Goal: Find specific page/section: Find specific page/section

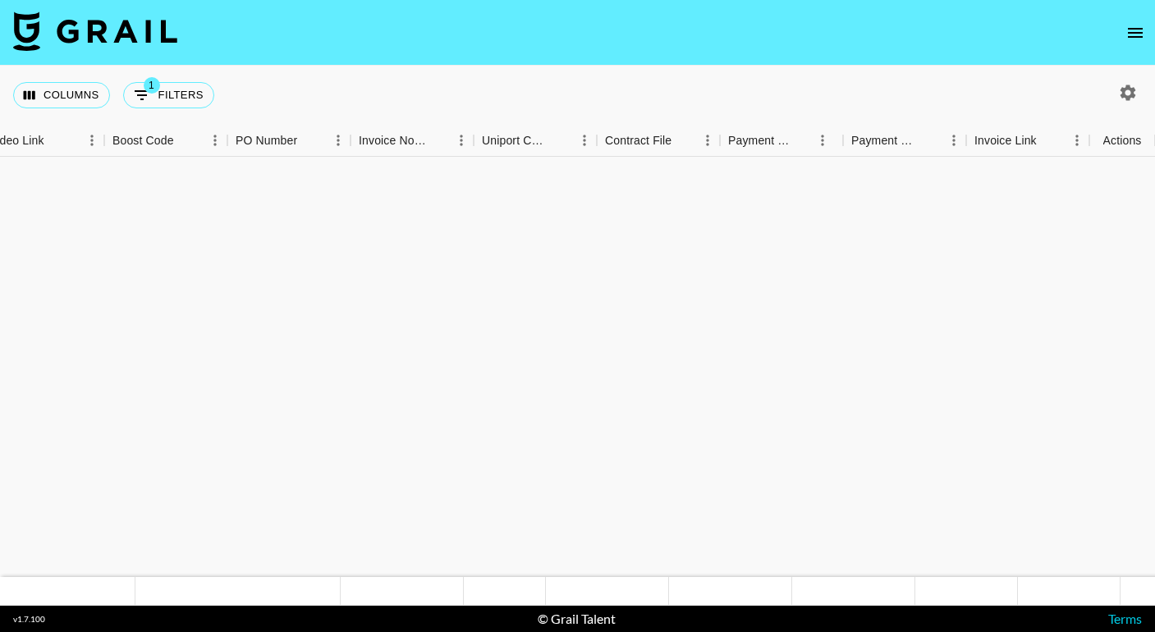
scroll to position [2444, 1591]
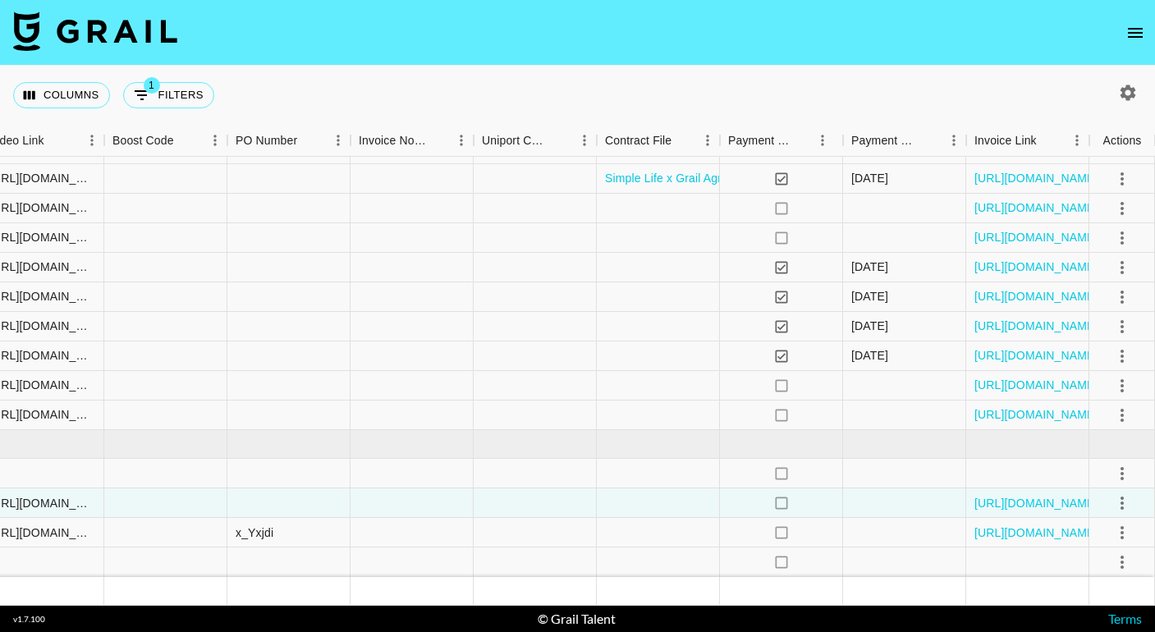
click at [1137, 34] on icon "open drawer" at bounding box center [1136, 33] width 20 height 20
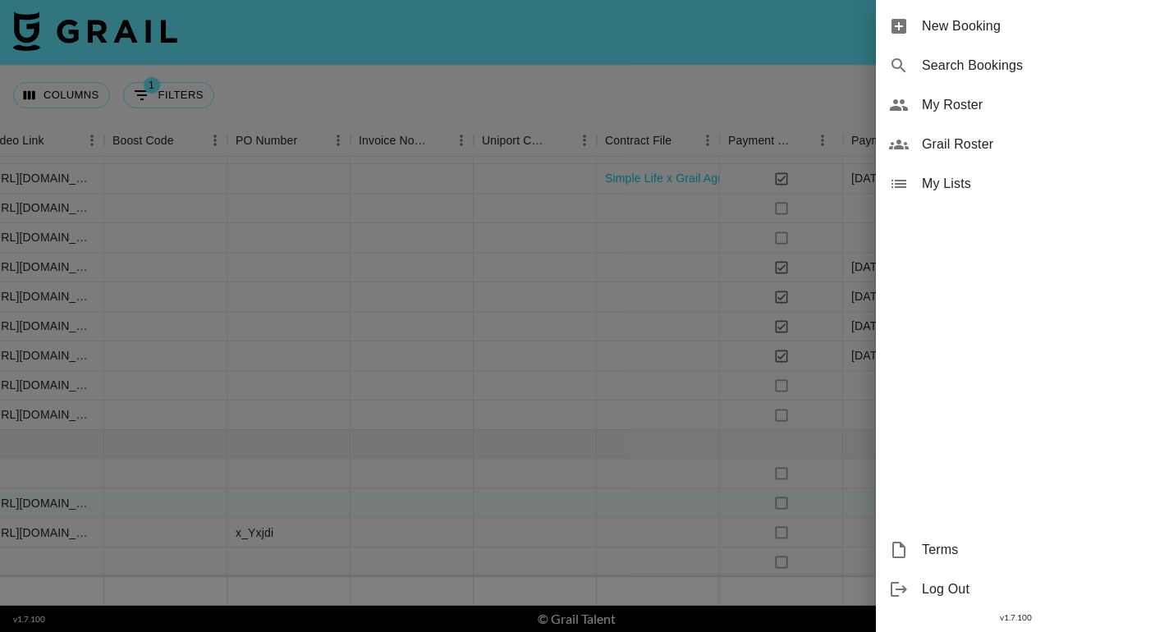
click at [1006, 116] on div "My Roster" at bounding box center [1015, 104] width 279 height 39
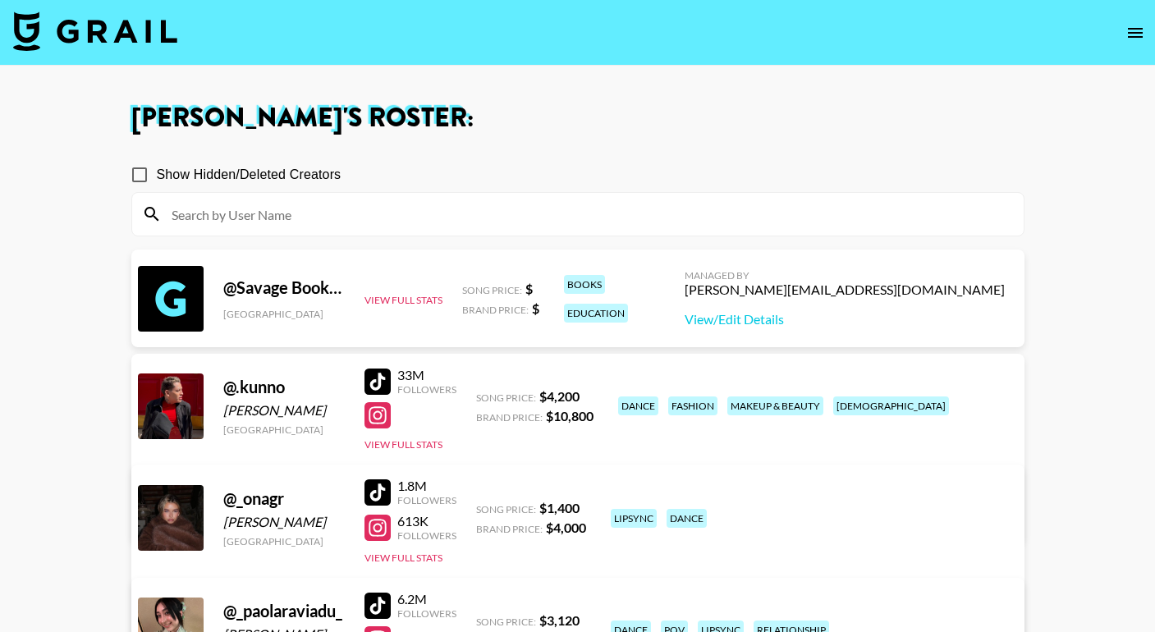
click at [582, 214] on input at bounding box center [588, 214] width 852 height 26
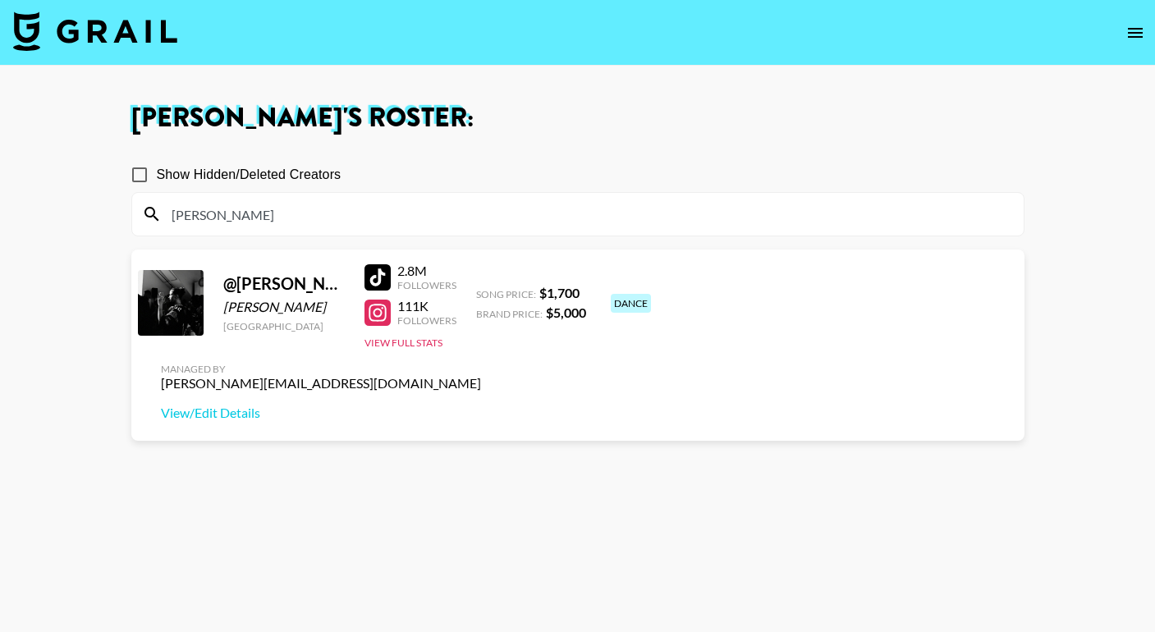
type input "andy"
click at [373, 280] on div at bounding box center [378, 277] width 26 height 26
click at [383, 314] on div at bounding box center [378, 313] width 26 height 26
click at [327, 218] on input "andy" at bounding box center [588, 214] width 852 height 26
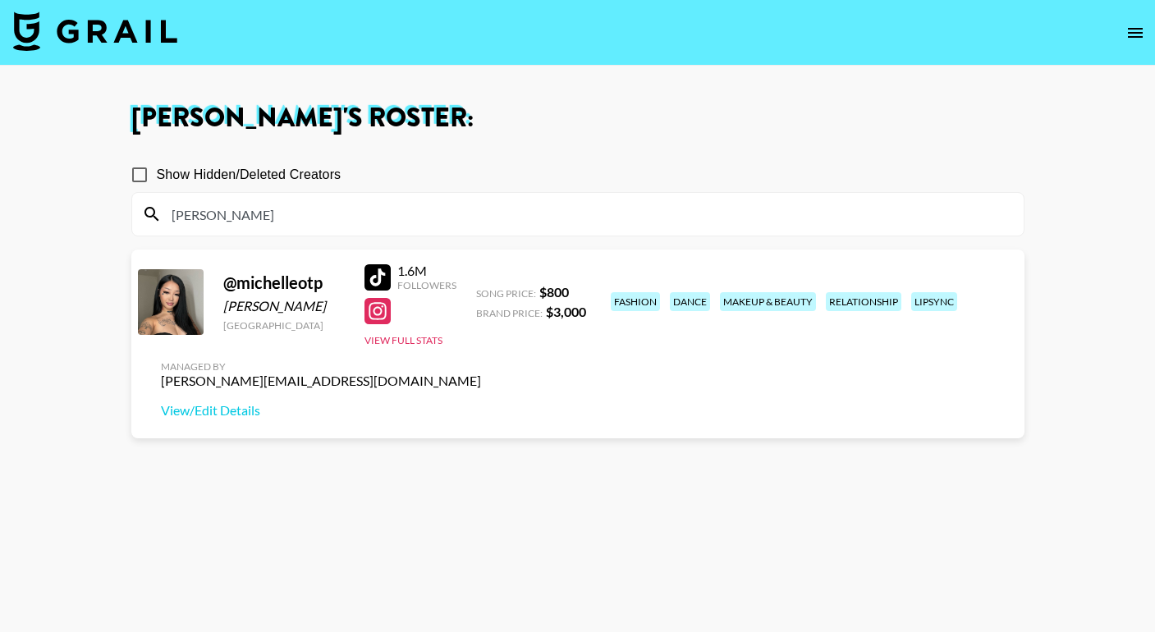
type input "michel"
click at [383, 274] on div at bounding box center [378, 277] width 26 height 26
click at [380, 330] on div "1.6M Followers View Full Stats" at bounding box center [411, 301] width 92 height 91
click at [382, 320] on div at bounding box center [378, 311] width 26 height 26
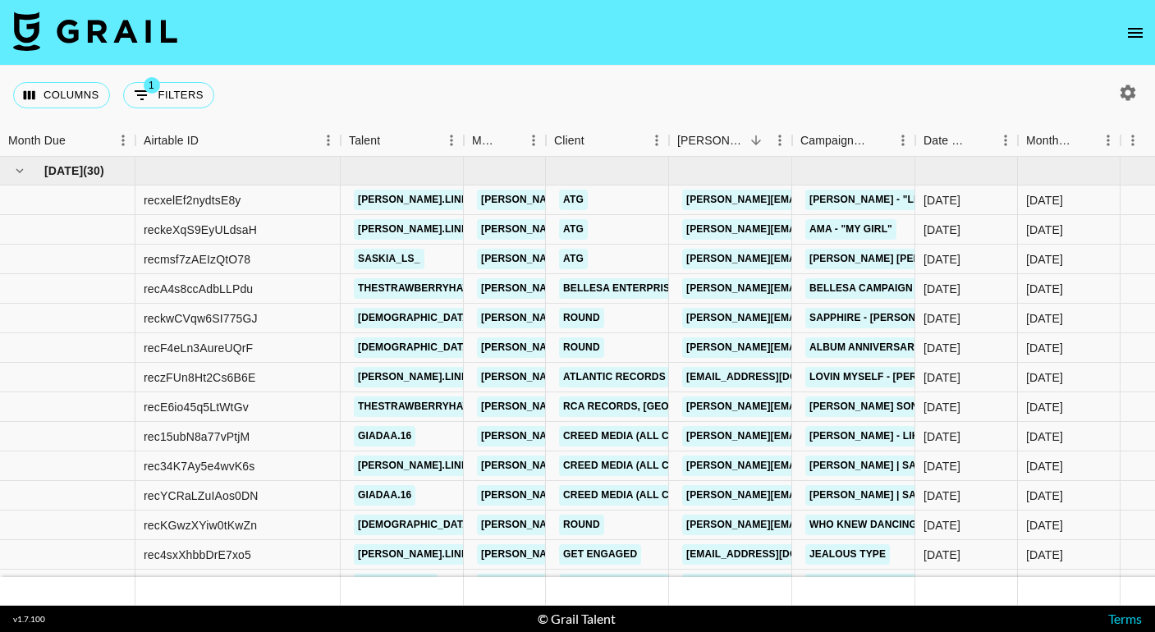
click at [1135, 39] on icon "open drawer" at bounding box center [1136, 33] width 20 height 20
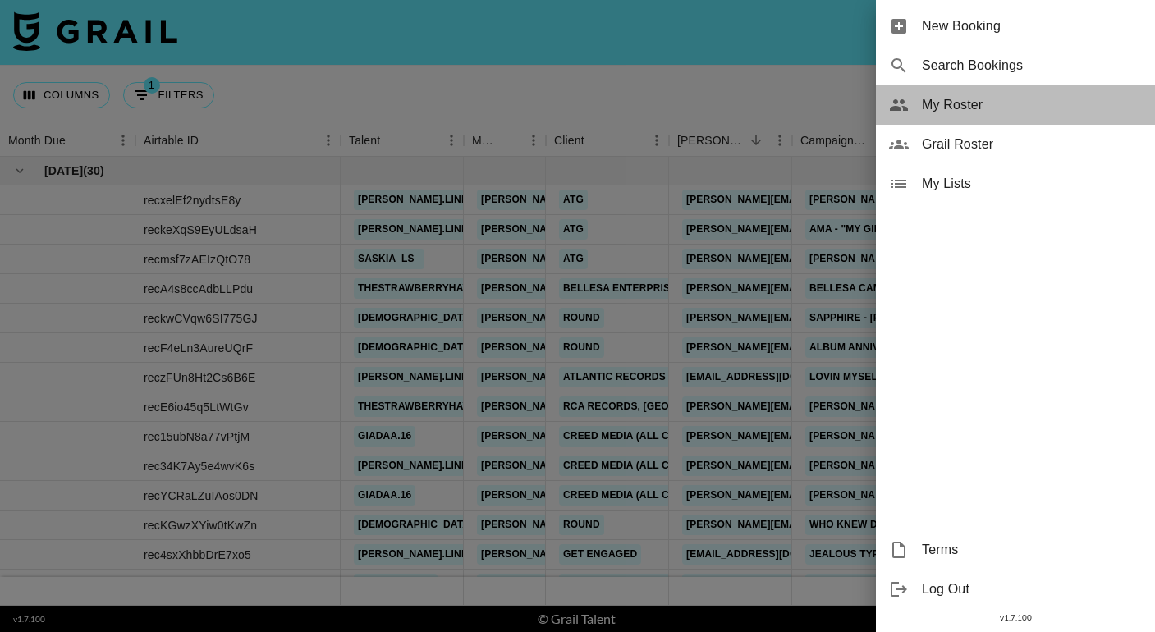
click at [966, 106] on span "My Roster" at bounding box center [1032, 105] width 220 height 20
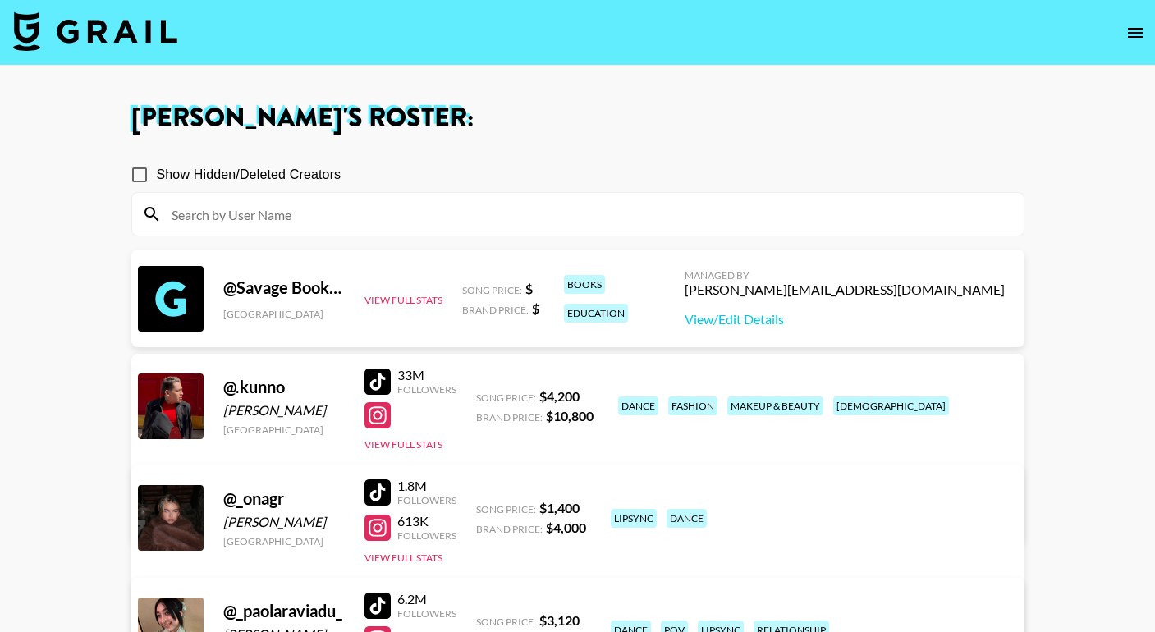
click at [435, 213] on input at bounding box center [588, 214] width 852 height 26
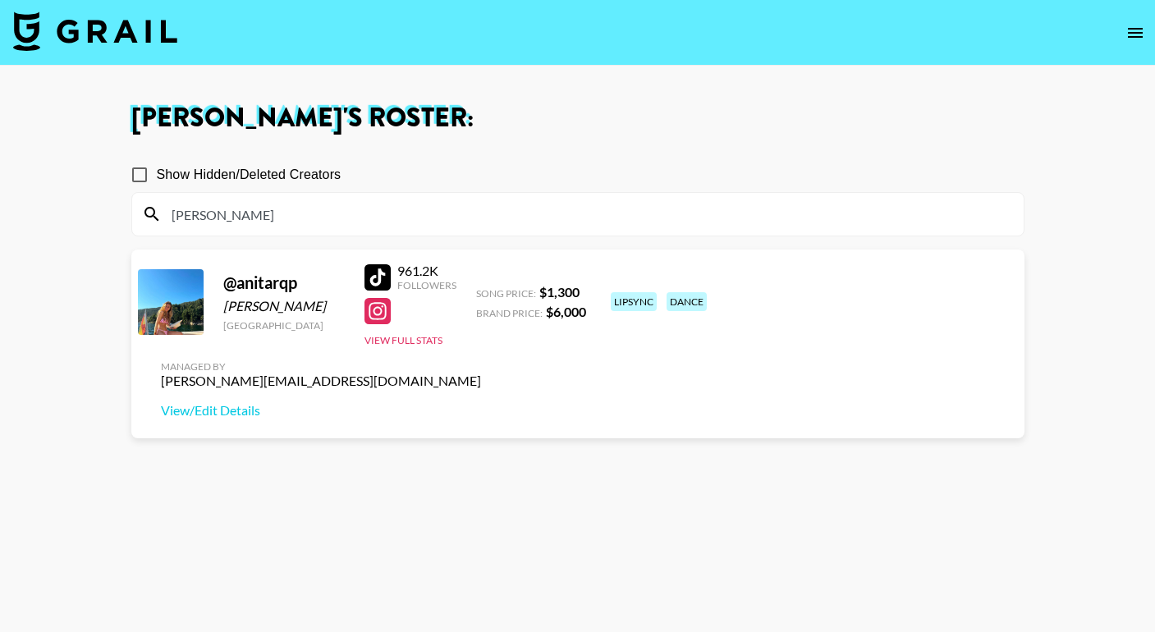
type input "[PERSON_NAME]"
click at [375, 276] on div at bounding box center [378, 277] width 26 height 26
click at [382, 312] on div at bounding box center [378, 311] width 26 height 26
click at [276, 214] on input "[PERSON_NAME]" at bounding box center [588, 214] width 852 height 26
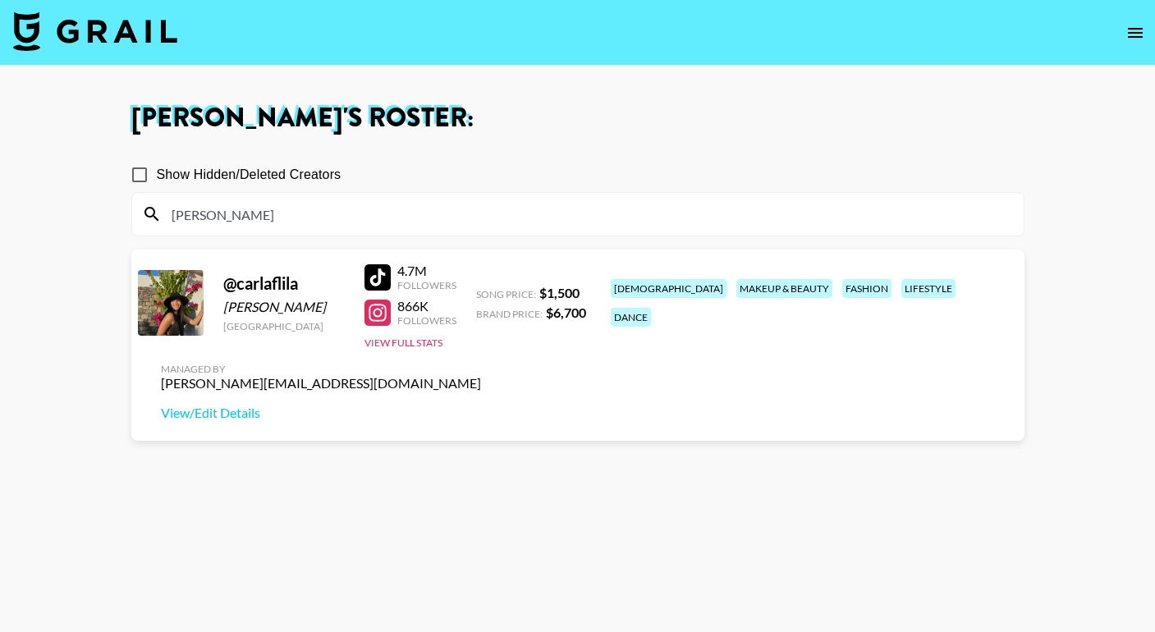
type input "[PERSON_NAME]"
click at [379, 278] on div at bounding box center [378, 277] width 26 height 26
click at [374, 313] on div at bounding box center [378, 313] width 26 height 26
click at [238, 205] on input "[PERSON_NAME]" at bounding box center [588, 214] width 852 height 26
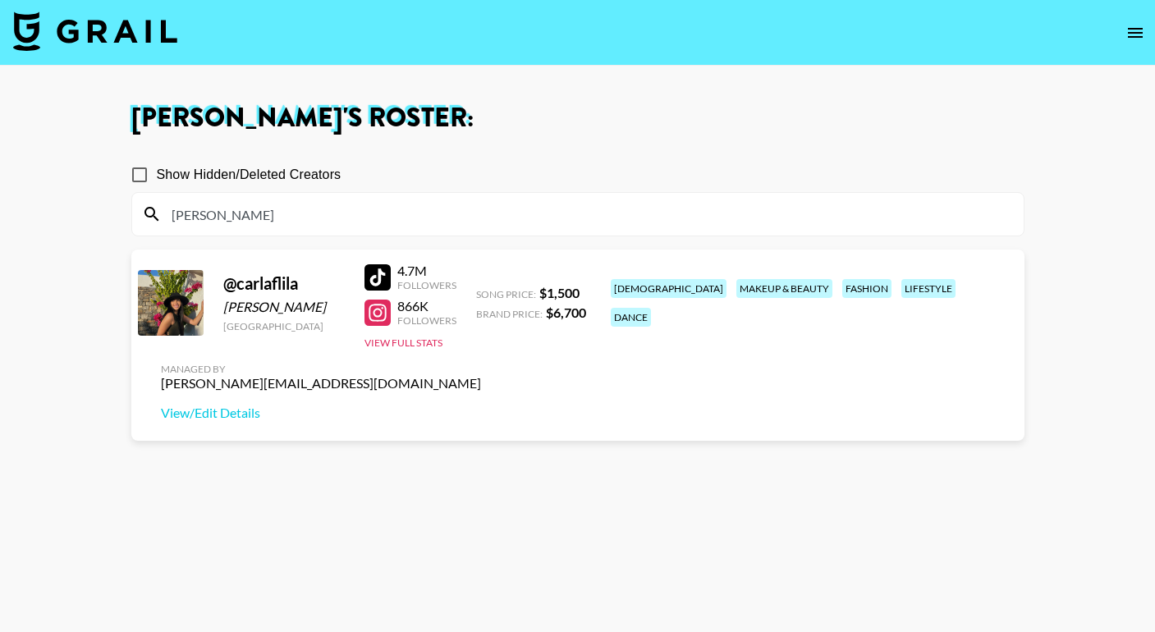
click at [238, 205] on input "[PERSON_NAME]" at bounding box center [588, 214] width 852 height 26
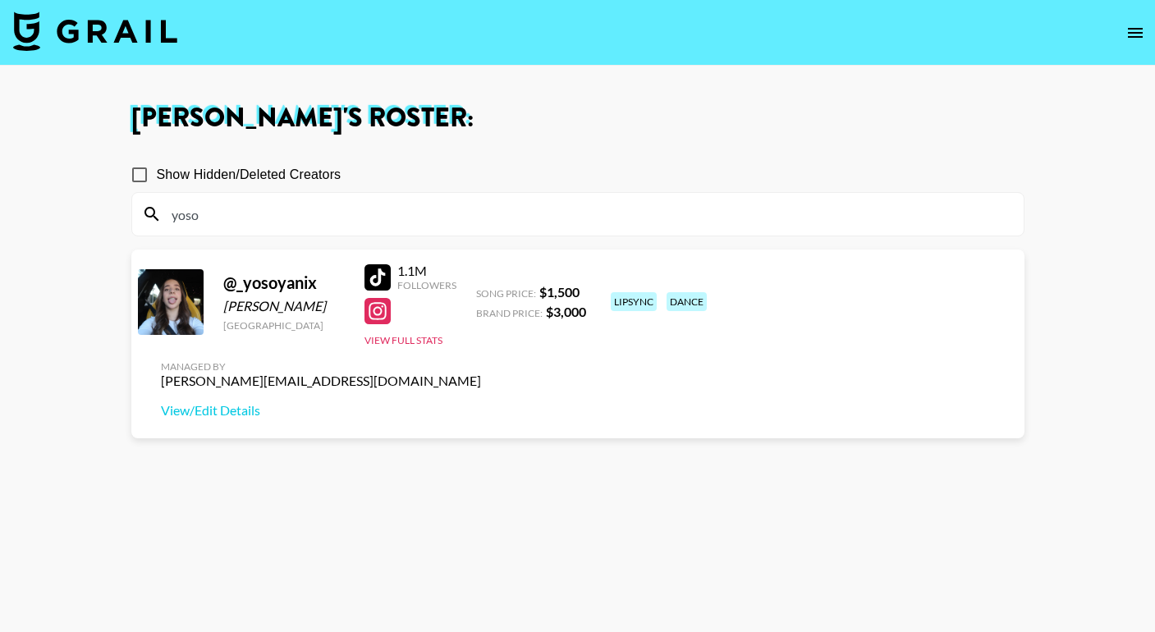
type input "yoso"
click at [383, 271] on div at bounding box center [378, 277] width 26 height 26
click at [383, 312] on div at bounding box center [378, 311] width 26 height 26
click at [273, 224] on input "yoso" at bounding box center [588, 214] width 852 height 26
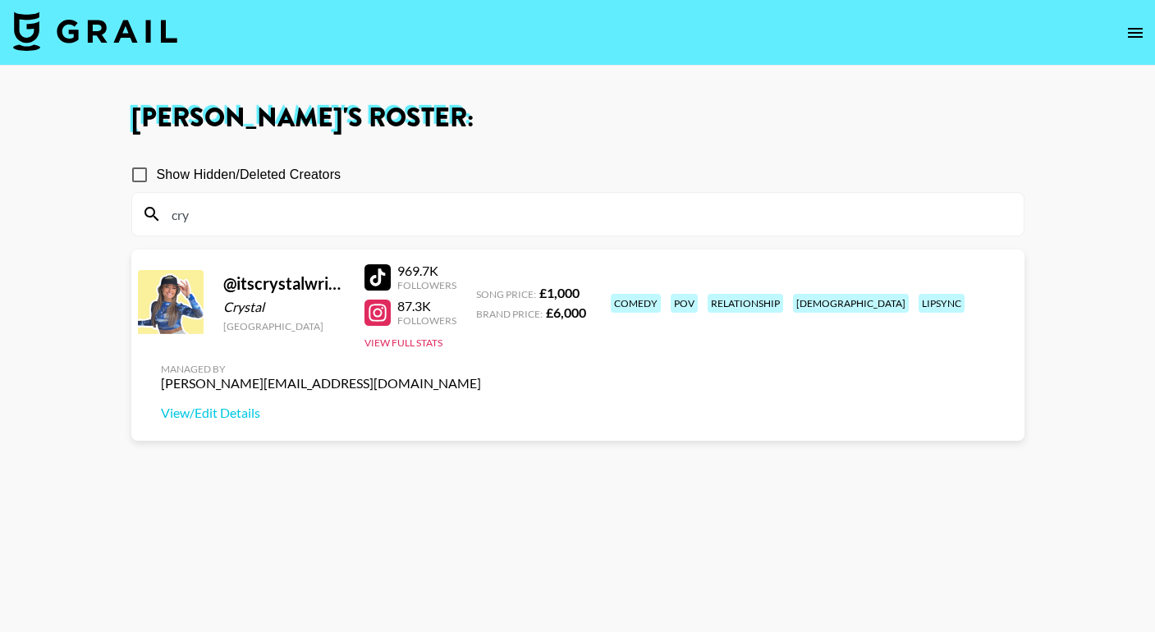
type input "cry"
click at [376, 279] on div at bounding box center [378, 277] width 26 height 26
click at [377, 315] on div at bounding box center [378, 313] width 26 height 26
click at [337, 209] on input "cry" at bounding box center [588, 214] width 852 height 26
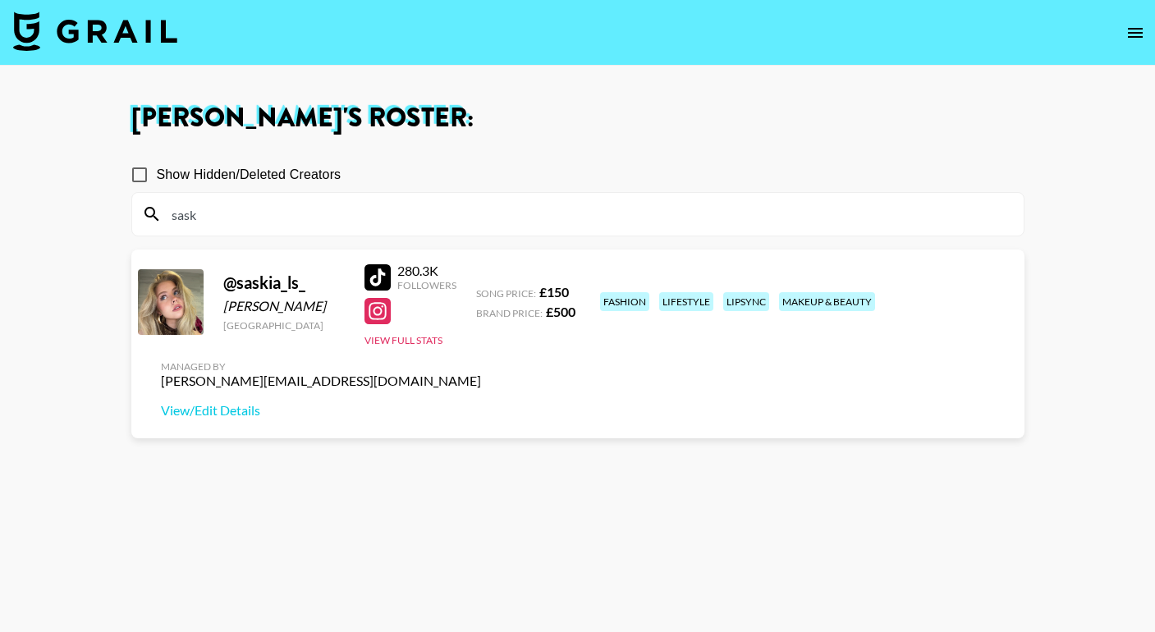
type input "sask"
click at [374, 274] on div at bounding box center [378, 277] width 26 height 26
click at [379, 310] on div at bounding box center [378, 311] width 26 height 26
click at [289, 215] on input "sask" at bounding box center [588, 214] width 852 height 26
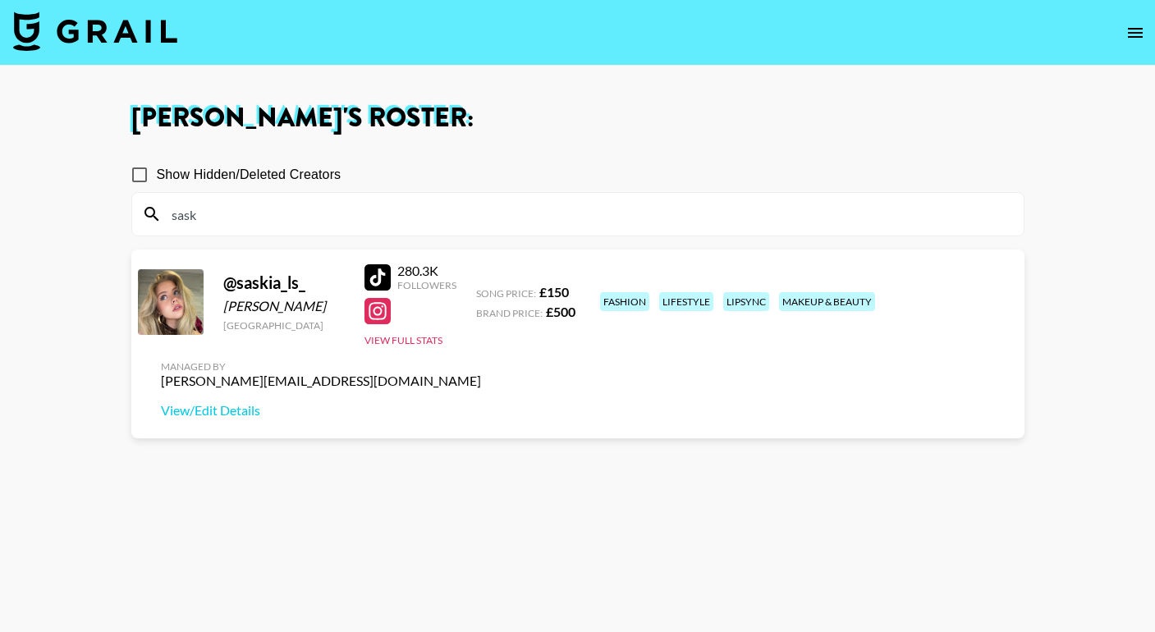
click at [289, 215] on input "sask" at bounding box center [588, 214] width 852 height 26
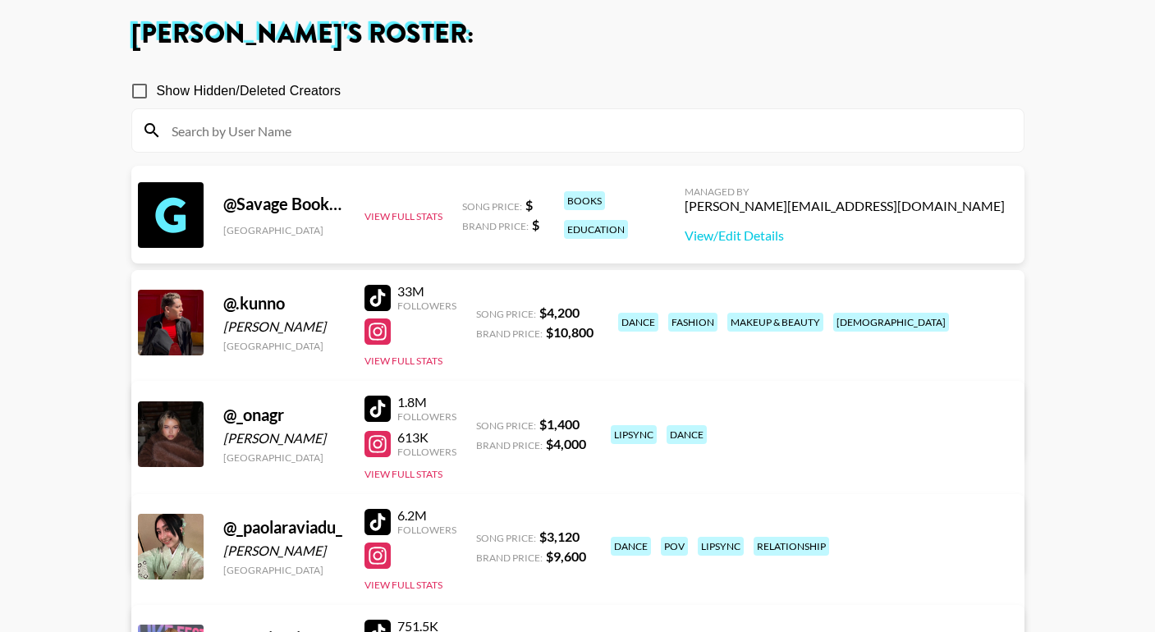
scroll to position [89, 0]
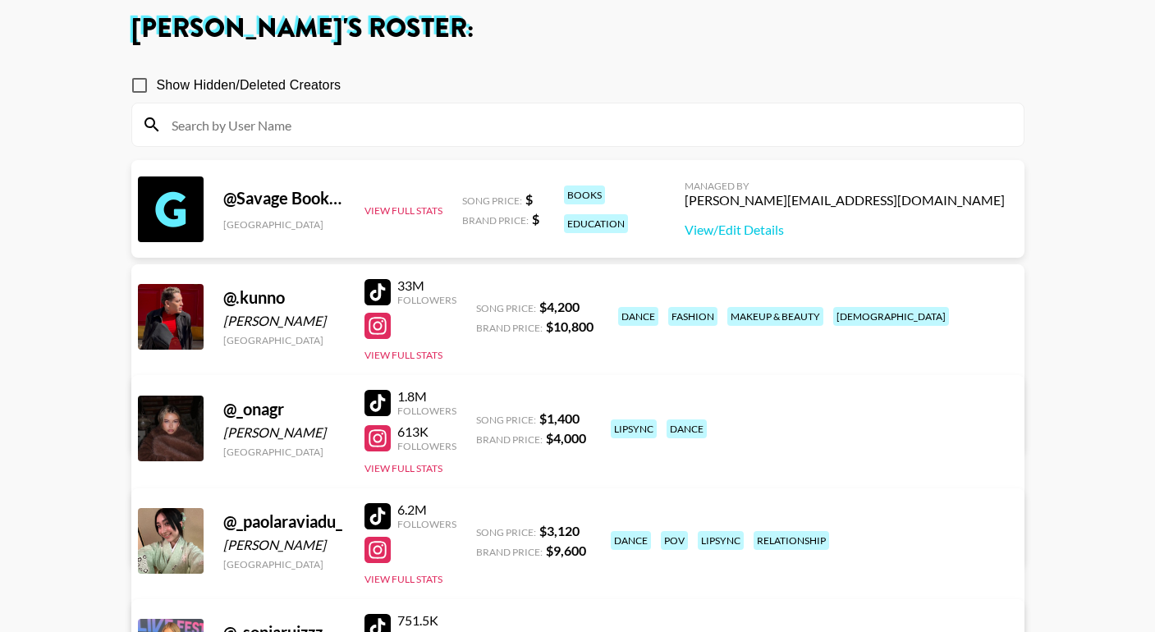
click at [387, 406] on div at bounding box center [378, 403] width 26 height 26
click at [375, 434] on div at bounding box center [378, 438] width 26 height 26
drag, startPoint x: 303, startPoint y: 434, endPoint x: 223, endPoint y: 439, distance: 80.7
click at [223, 439] on div "@ _onagr [PERSON_NAME] [GEOGRAPHIC_DATA] 1.8M Followers 613K Followers View Ful…" at bounding box center [577, 470] width 893 height 191
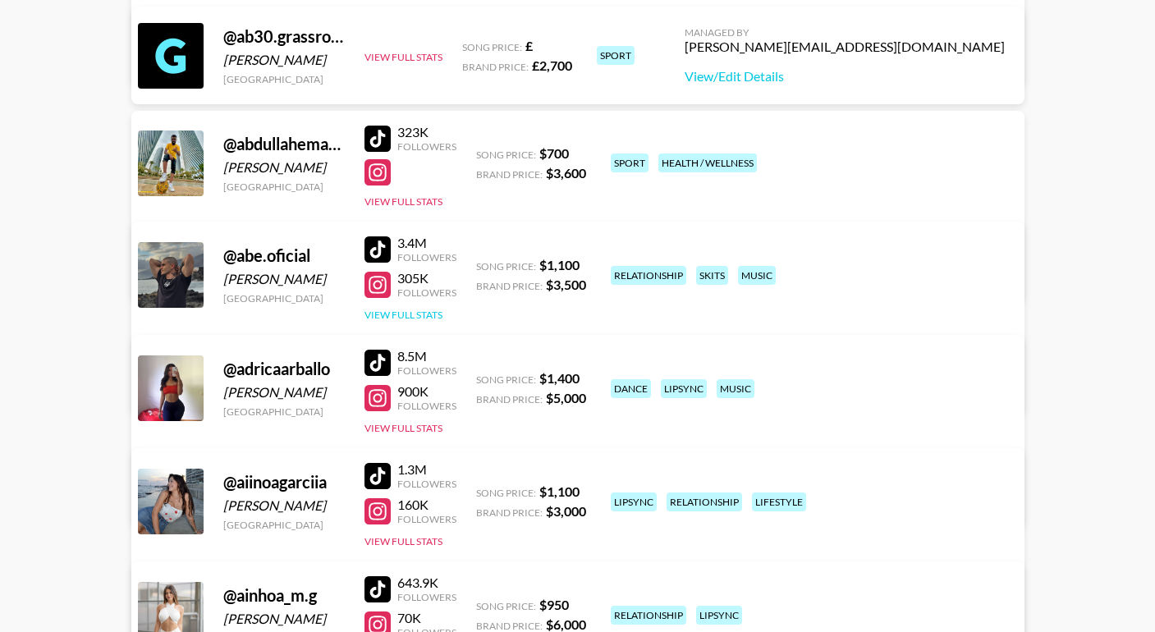
scroll to position [1019, 0]
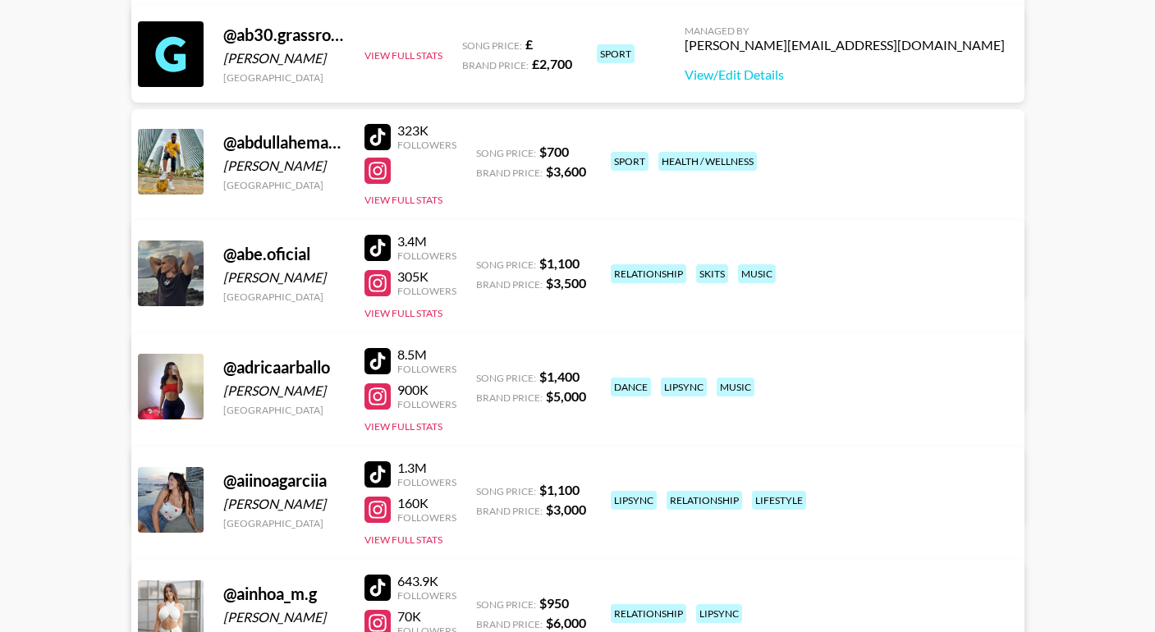
click at [377, 472] on div at bounding box center [378, 474] width 26 height 26
click at [380, 512] on div at bounding box center [378, 510] width 26 height 26
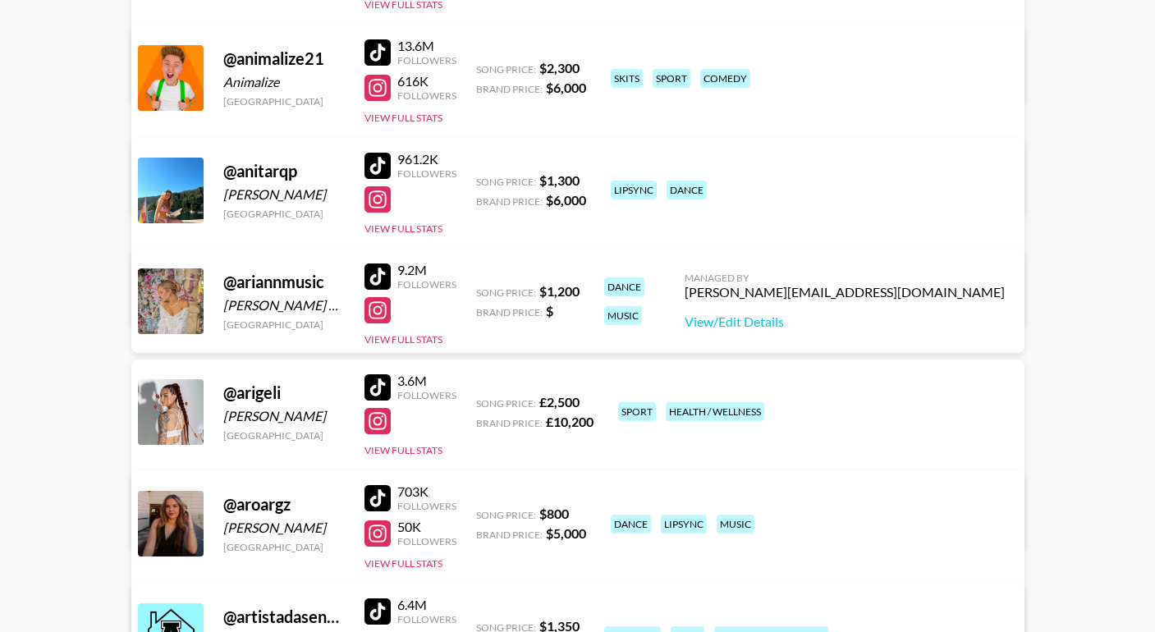
scroll to position [2787, 0]
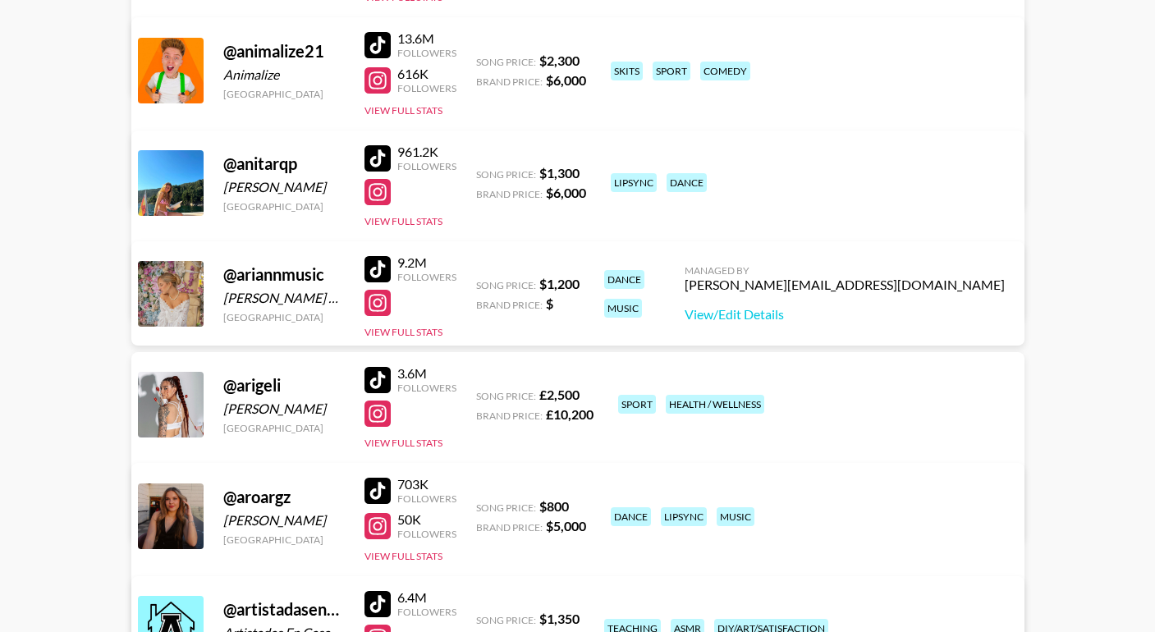
click at [383, 379] on div at bounding box center [378, 380] width 26 height 26
click at [380, 416] on div at bounding box center [378, 414] width 26 height 26
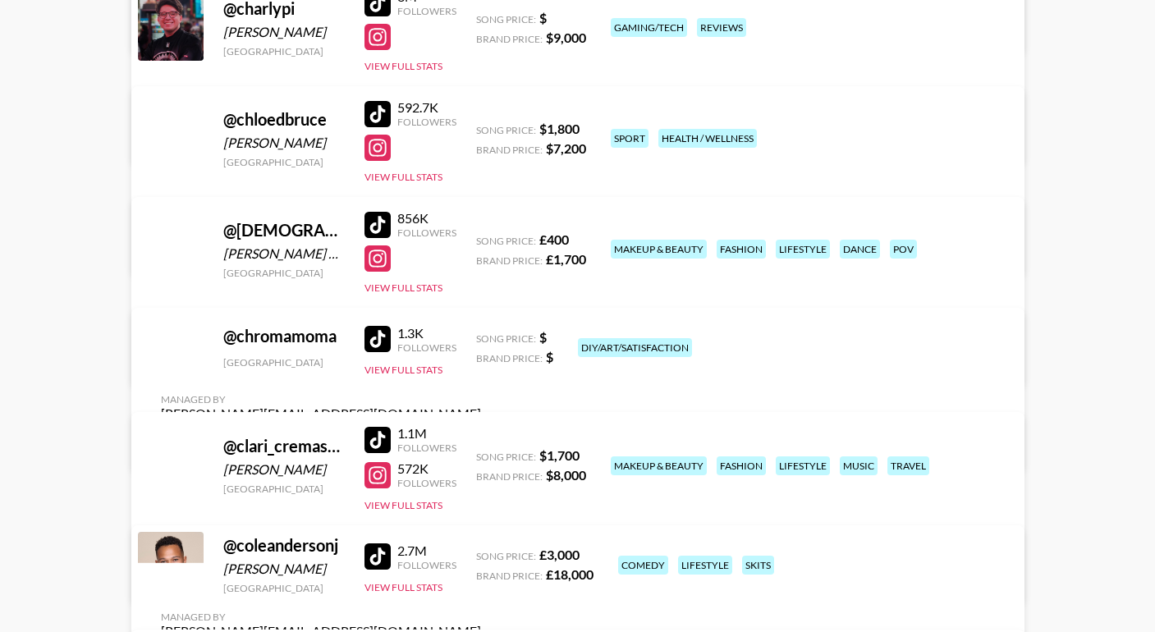
scroll to position [5047, 0]
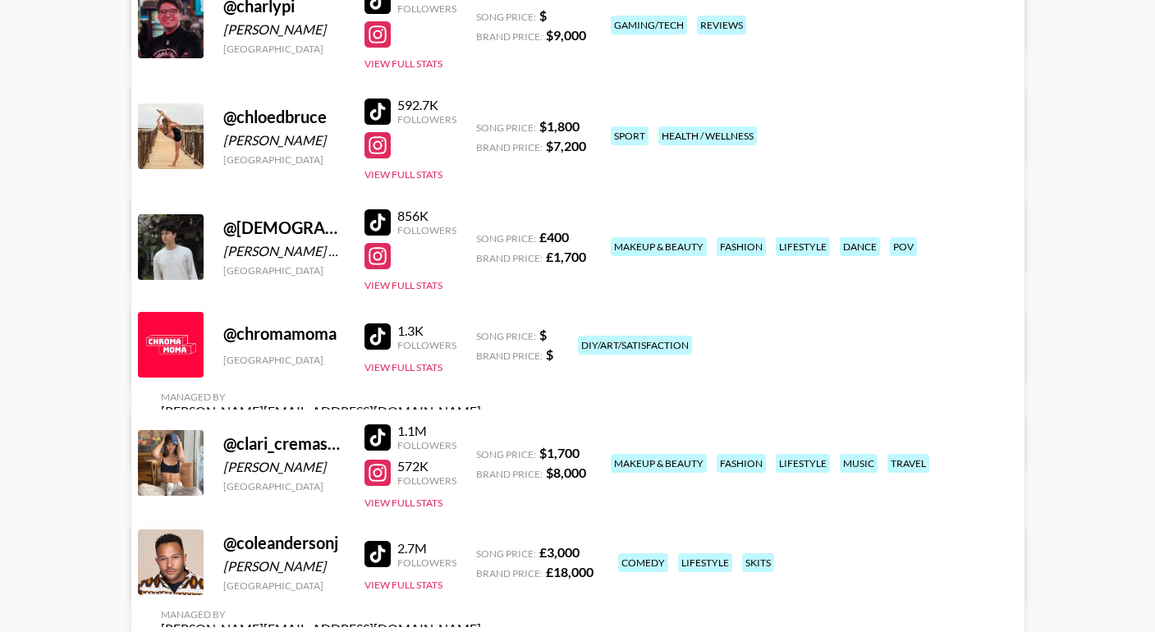
click at [373, 431] on div at bounding box center [378, 438] width 26 height 26
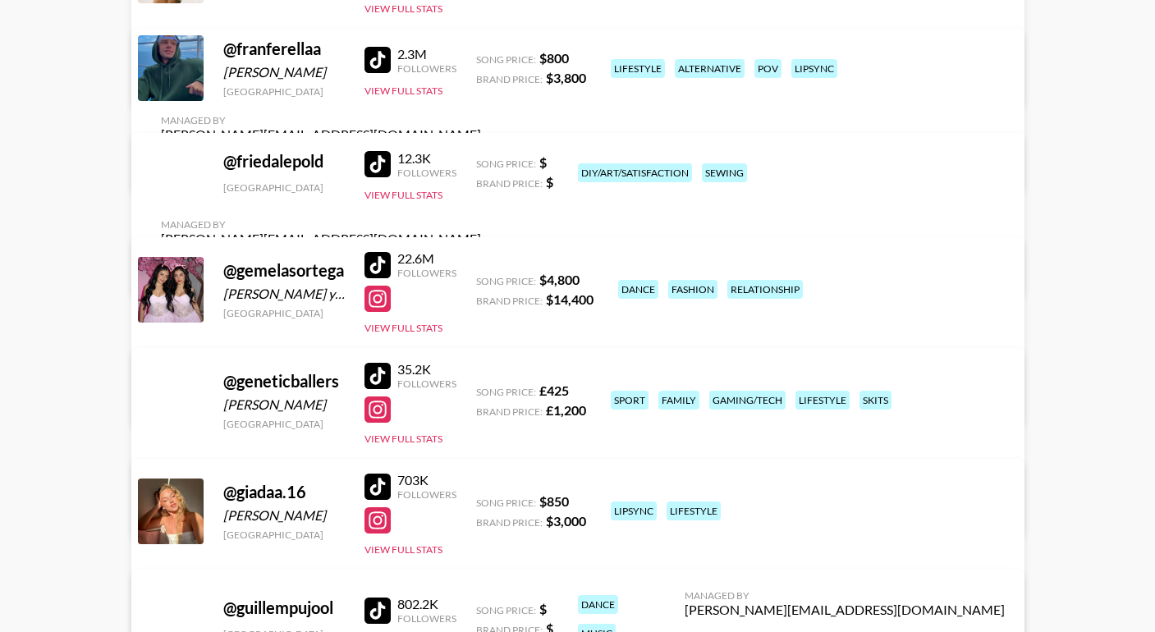
scroll to position [7330, 0]
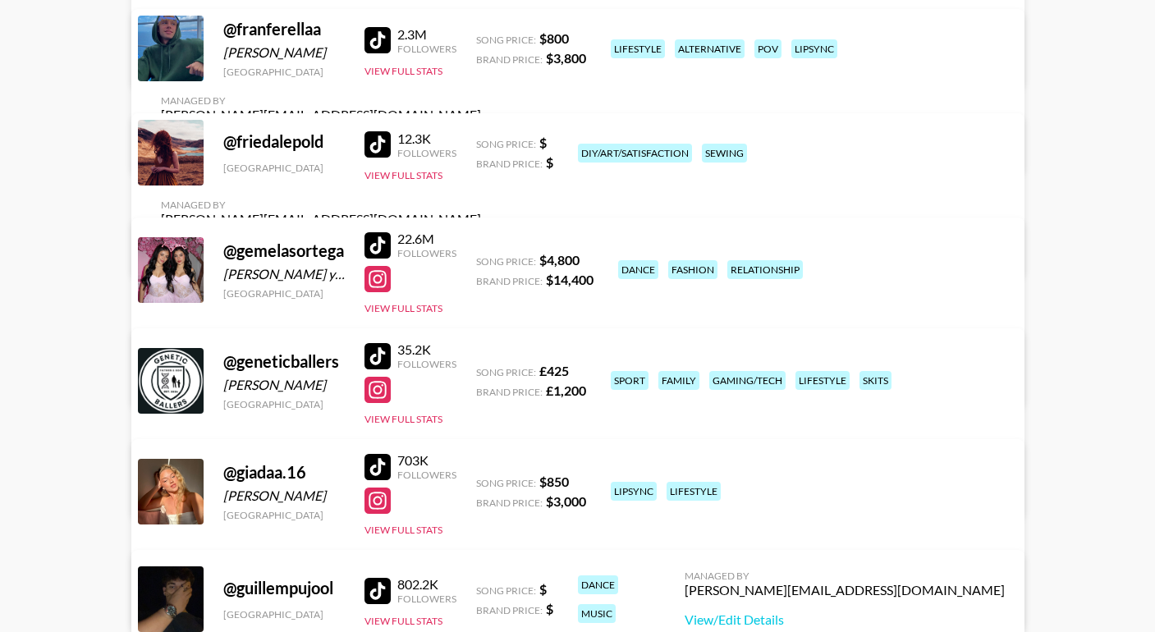
click at [381, 469] on div at bounding box center [378, 467] width 26 height 26
click at [379, 501] on div at bounding box center [378, 501] width 26 height 26
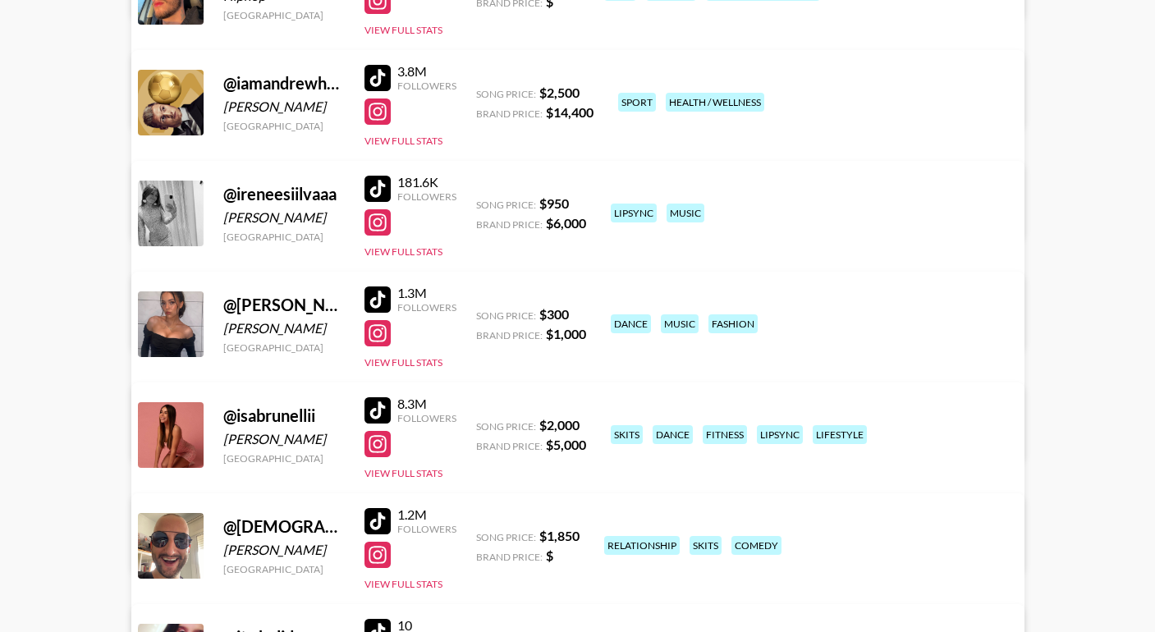
scroll to position [8192, 0]
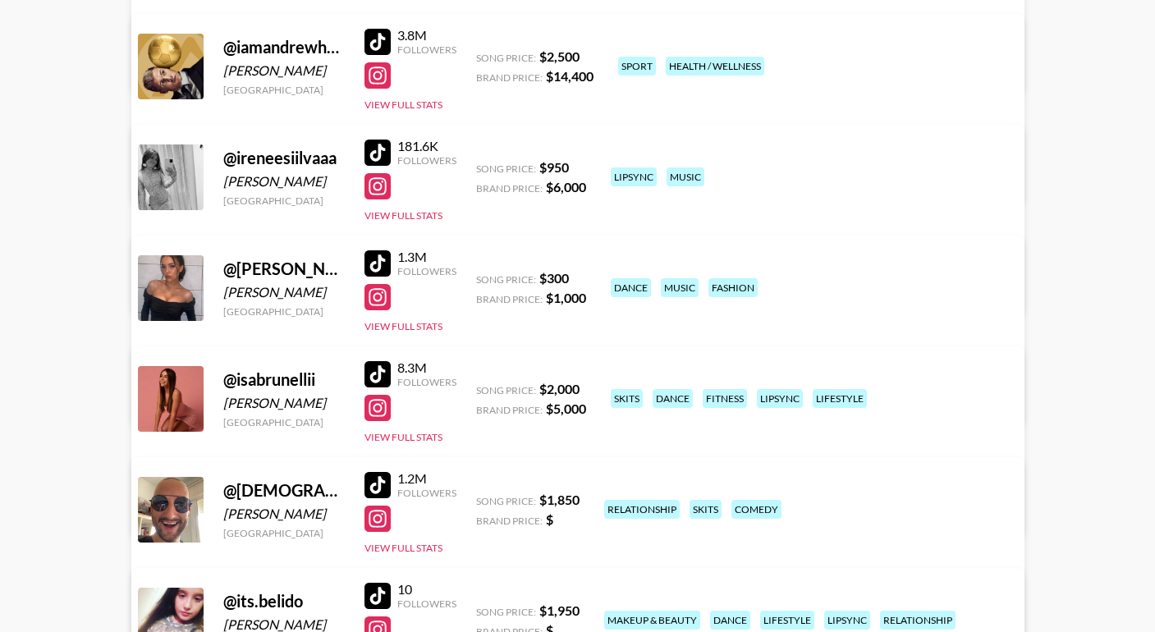
click at [381, 374] on div at bounding box center [378, 374] width 26 height 26
click at [380, 410] on div at bounding box center [378, 408] width 26 height 26
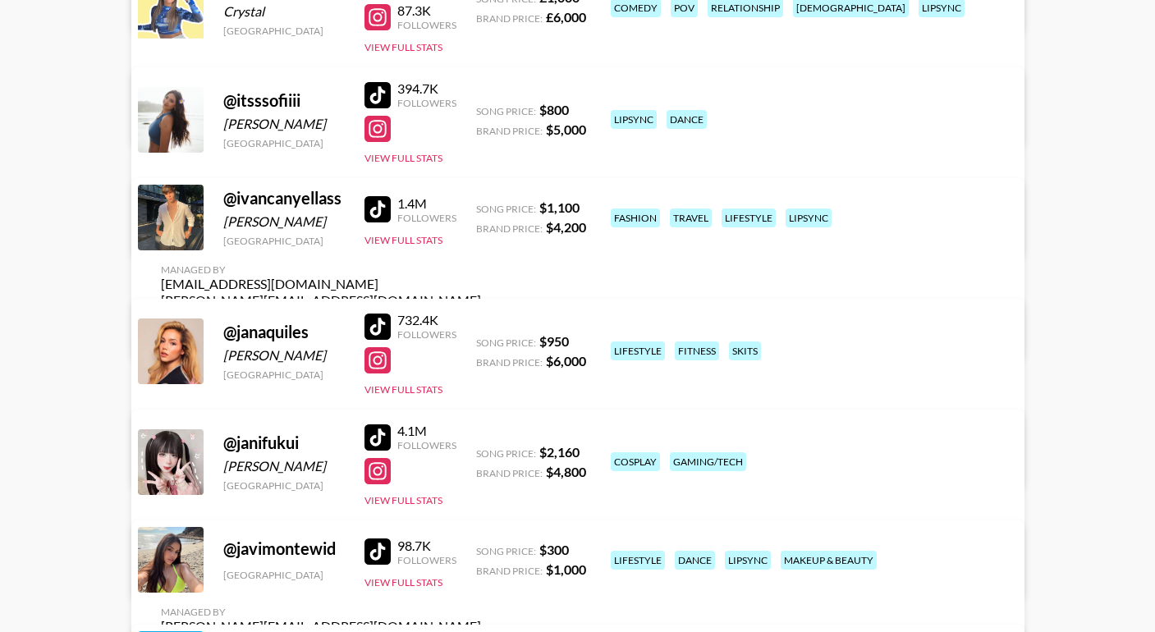
scroll to position [8918, 0]
click at [381, 327] on div at bounding box center [378, 326] width 26 height 26
click at [383, 368] on div at bounding box center [378, 359] width 26 height 26
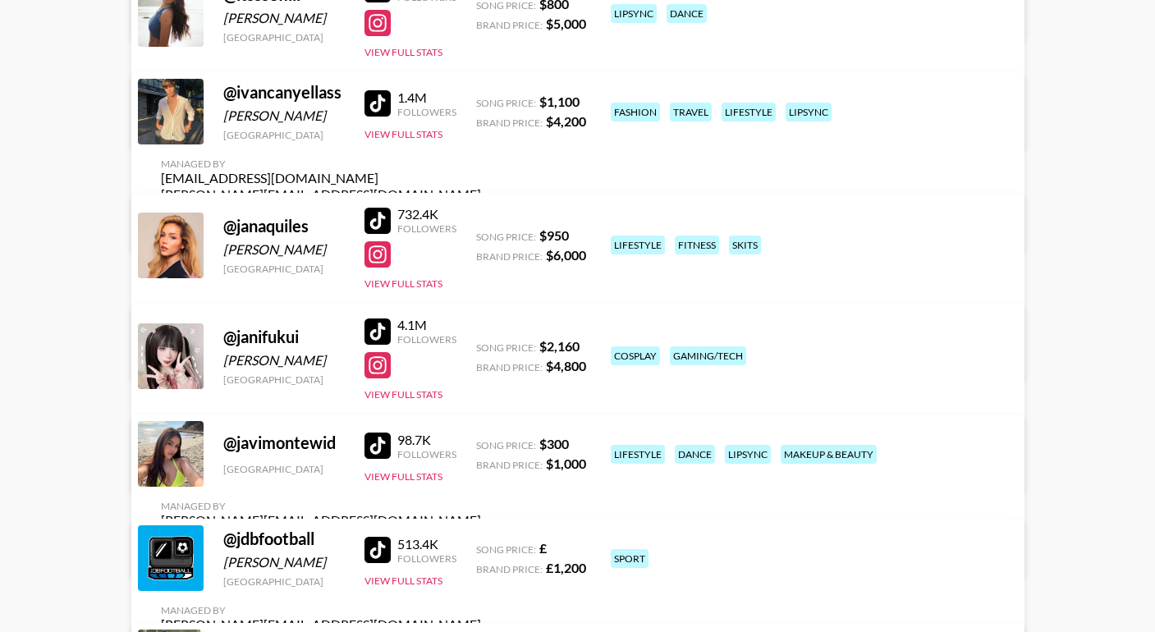
scroll to position [9024, 0]
click at [379, 457] on div at bounding box center [378, 445] width 26 height 26
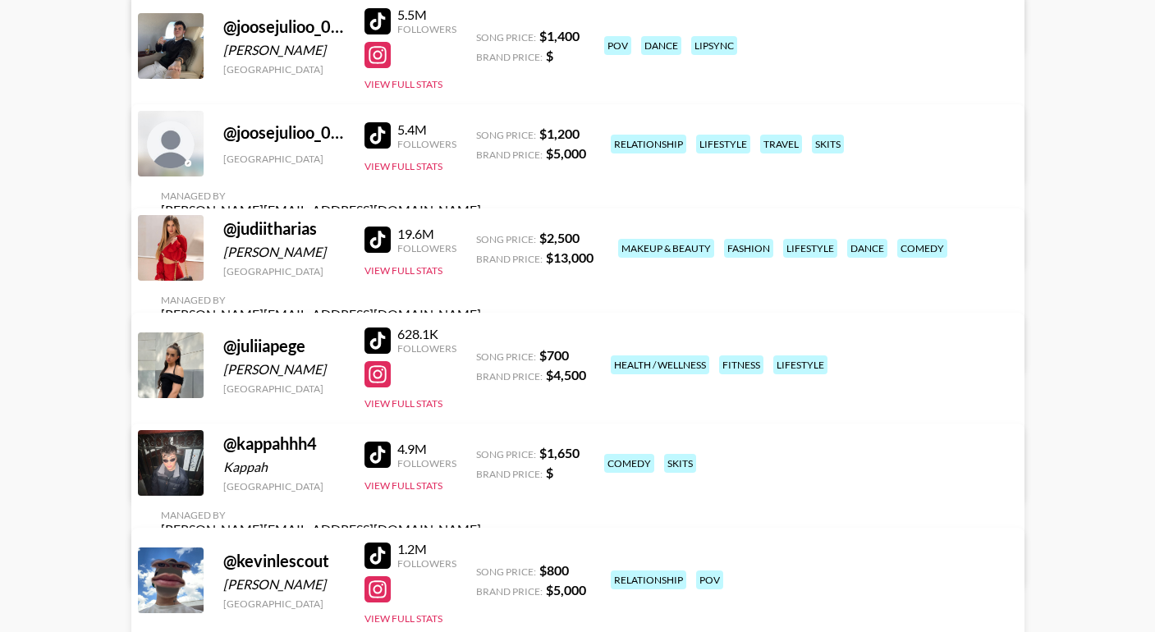
scroll to position [9759, 0]
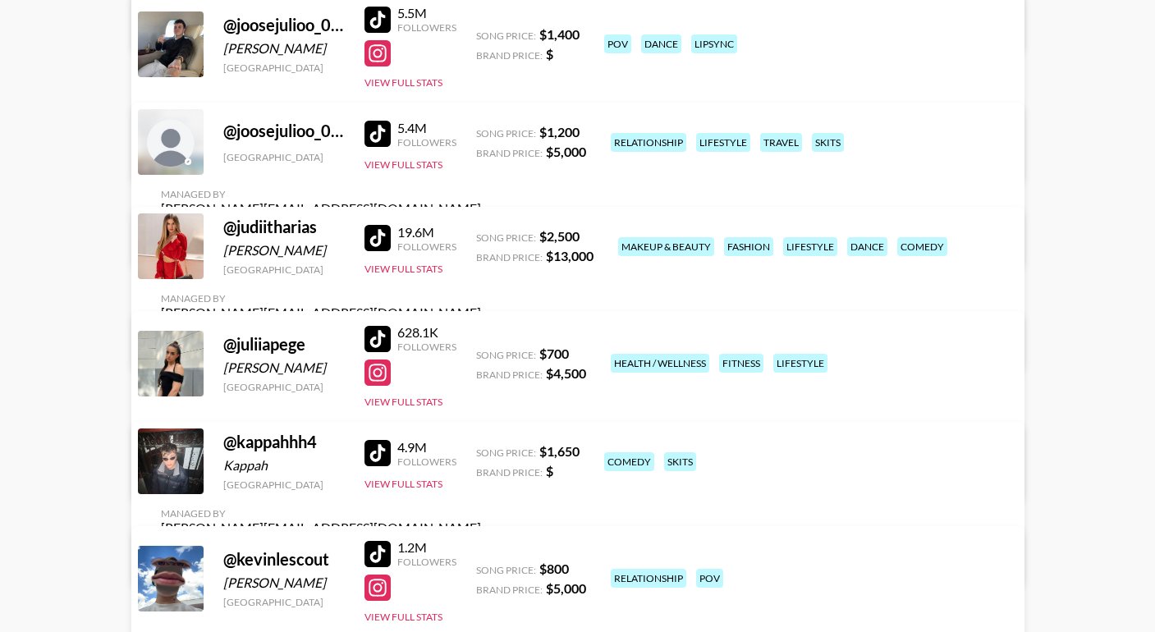
click at [382, 249] on div at bounding box center [378, 238] width 26 height 26
drag, startPoint x: 300, startPoint y: 259, endPoint x: 214, endPoint y: 259, distance: 85.4
click at [214, 259] on div "@ judiitharias [PERSON_NAME] [GEOGRAPHIC_DATA] 19.6M Followers View Full Stats …" at bounding box center [577, 288] width 893 height 163
copy div "[PERSON_NAME]"
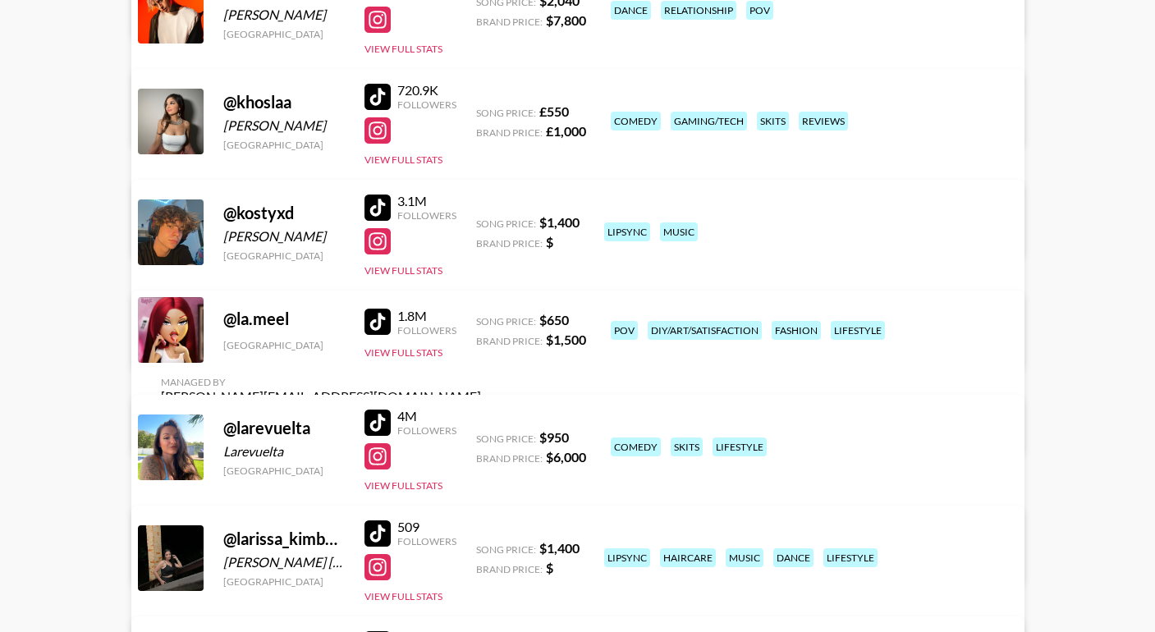
scroll to position [10444, 0]
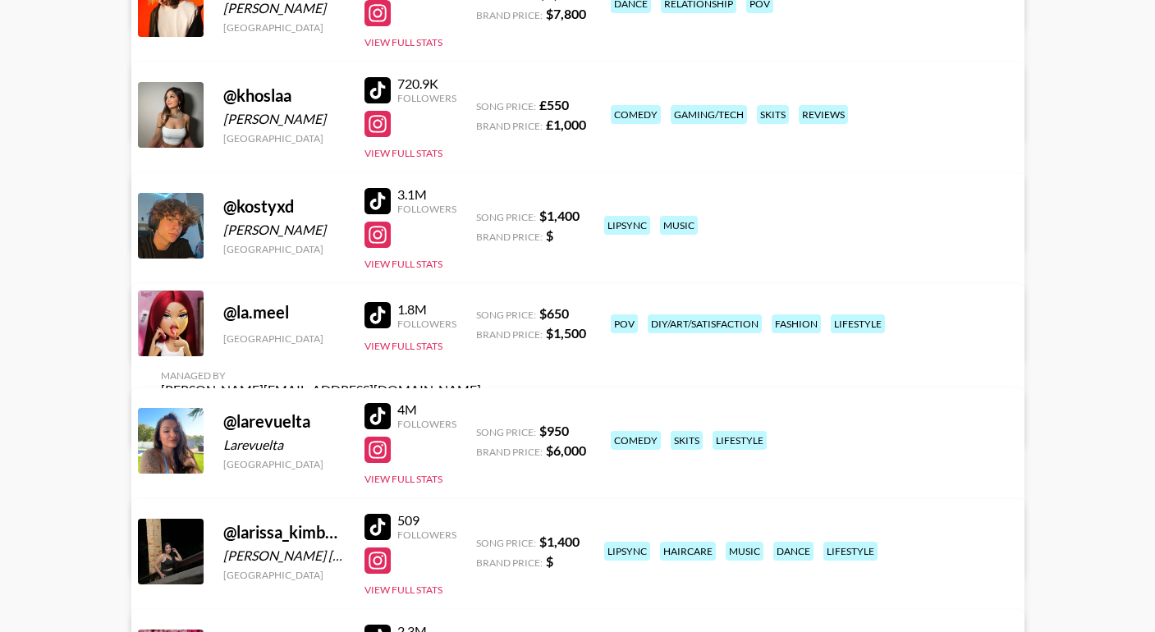
click at [379, 324] on div at bounding box center [378, 315] width 26 height 26
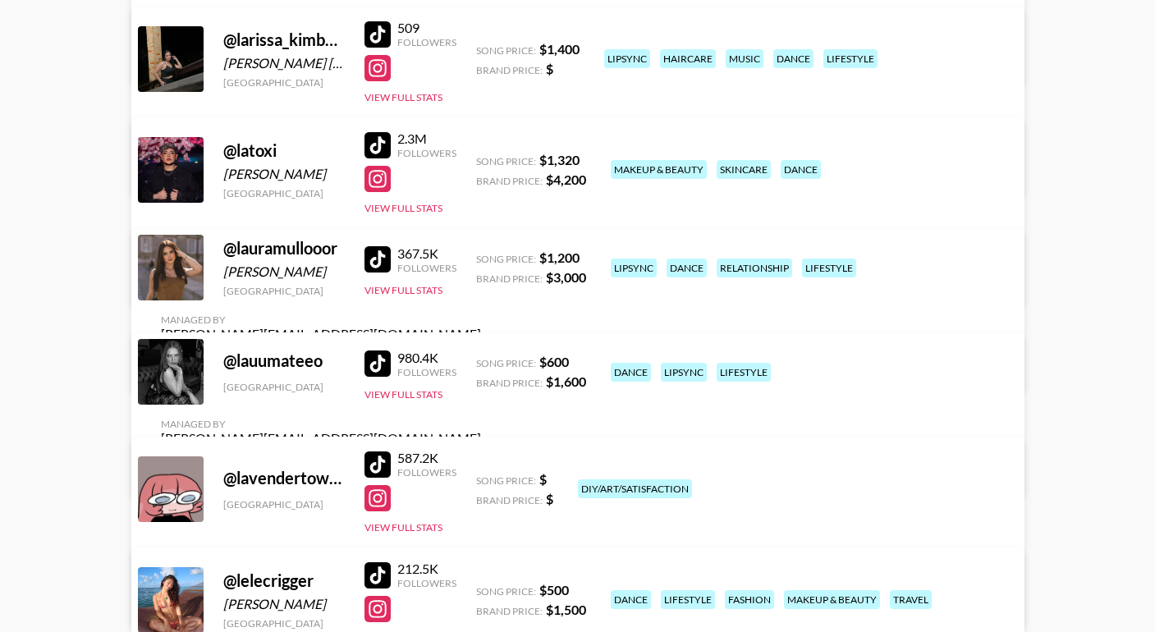
scroll to position [10940, 0]
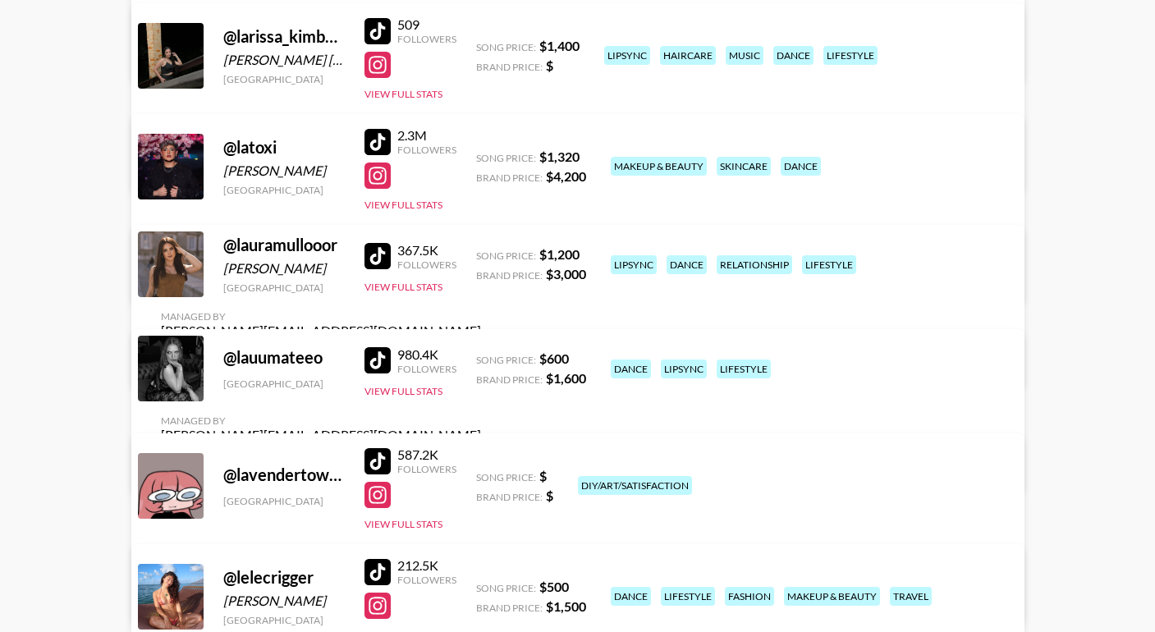
click at [379, 264] on div at bounding box center [378, 256] width 26 height 26
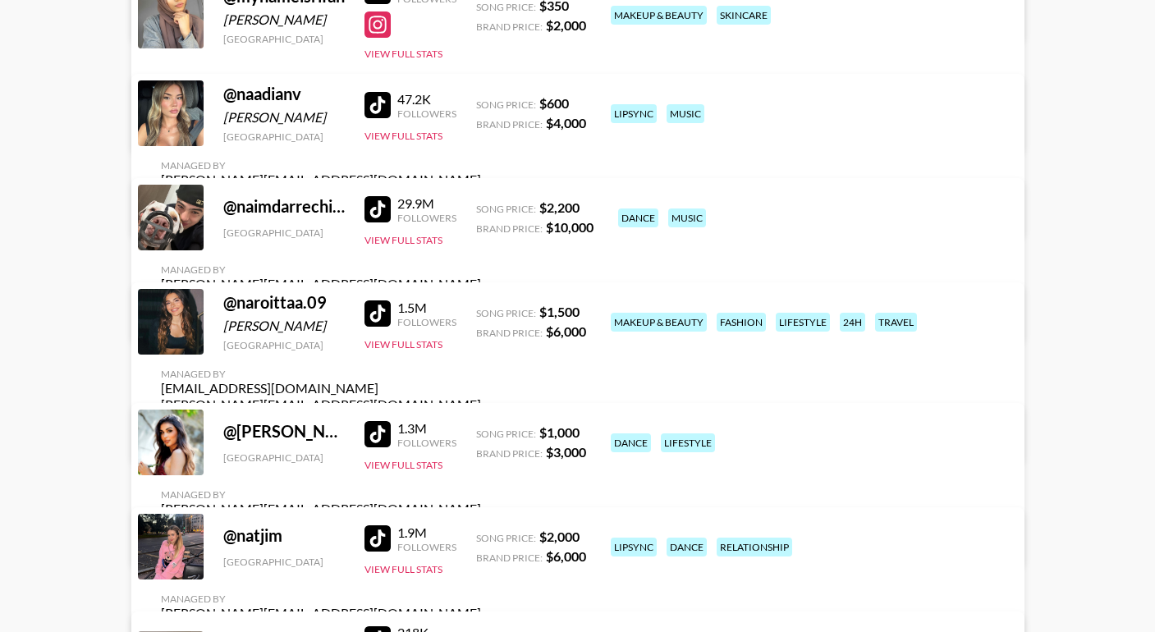
scroll to position [13981, 0]
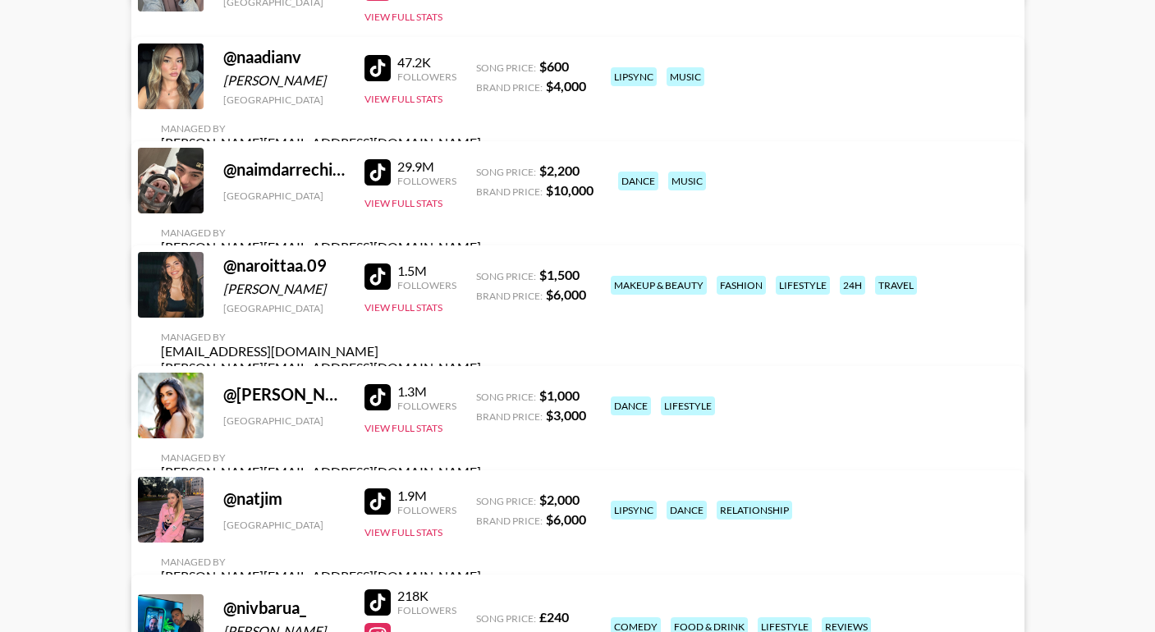
click at [383, 290] on div at bounding box center [378, 277] width 26 height 26
drag, startPoint x: 327, startPoint y: 306, endPoint x: 218, endPoint y: 303, distance: 108.4
click at [218, 303] on div "@ naroittaa.09 [PERSON_NAME] [GEOGRAPHIC_DATA] 1.5M Followers View Full Stats S…" at bounding box center [577, 336] width 893 height 180
copy div "[PERSON_NAME]"
